Goal: Register for event/course

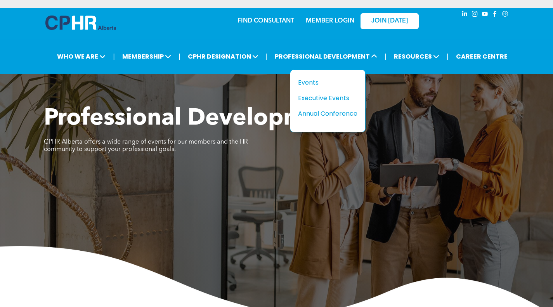
click at [308, 81] on div "Events" at bounding box center [325, 83] width 54 height 10
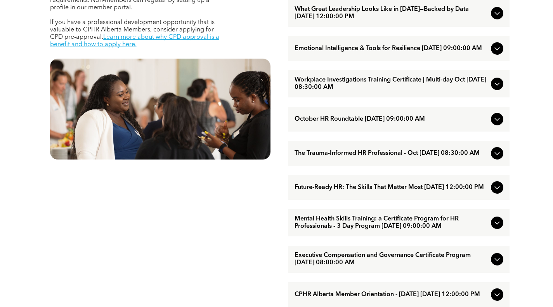
scroll to position [427, 0]
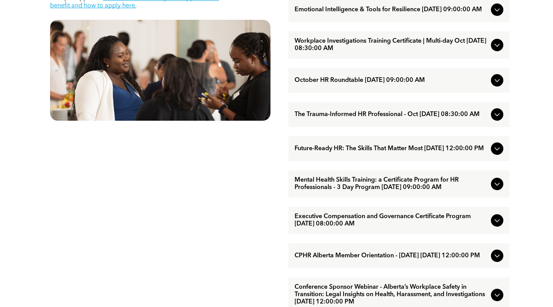
click at [314, 118] on span "The Trauma-Informed HR Professional - Oct [DATE] 08:30:00 AM" at bounding box center [390, 114] width 193 height 7
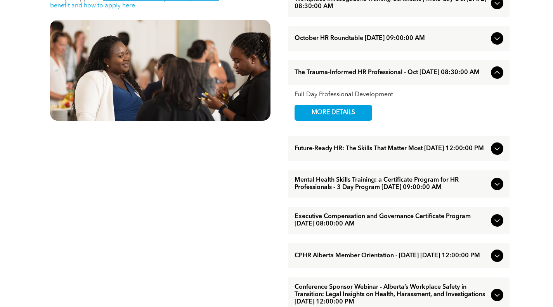
click at [321, 120] on span "MORE DETAILS" at bounding box center [333, 112] width 61 height 15
